Goal: Information Seeking & Learning: Find specific fact

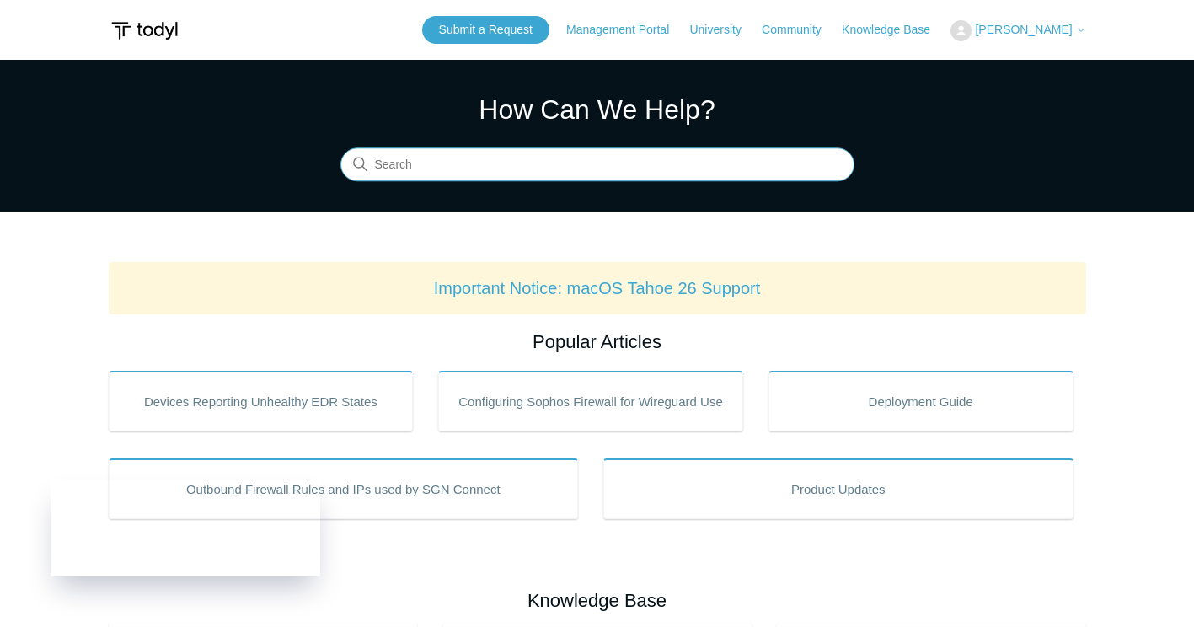
drag, startPoint x: 405, startPoint y: 171, endPoint x: 392, endPoint y: 163, distance: 15.9
click at [405, 169] on input "Search" at bounding box center [597, 165] width 514 height 34
type input "sgn installer powershell"
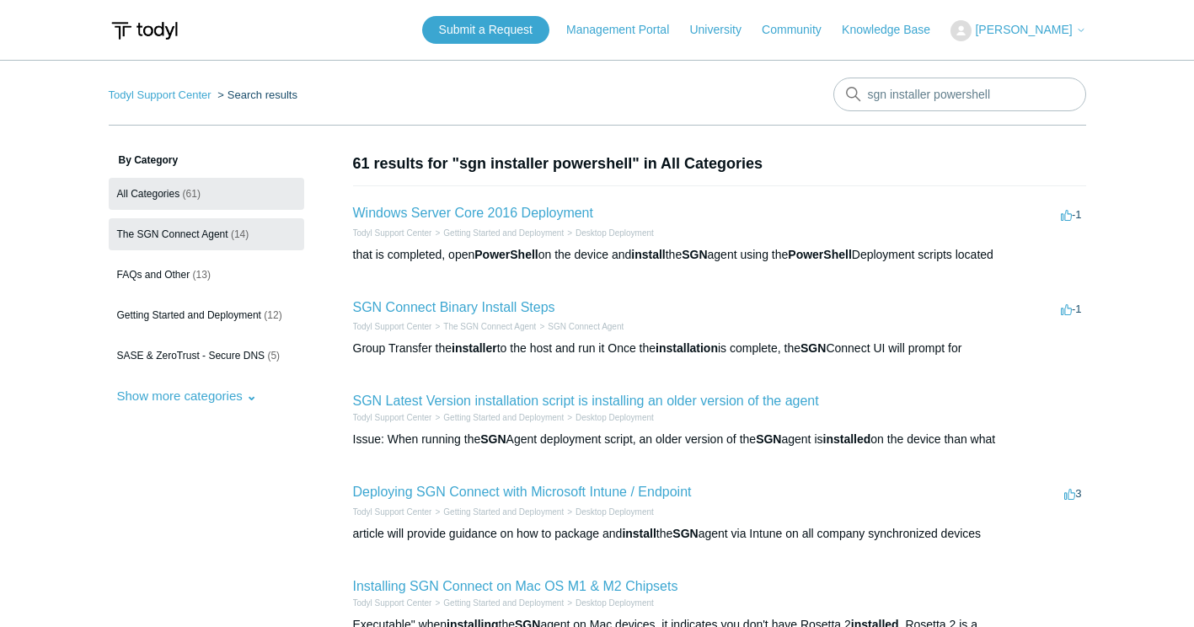
click at [168, 224] on link "The SGN Connect Agent (14)" at bounding box center [207, 234] width 196 height 32
